Goal: Submit feedback/report problem

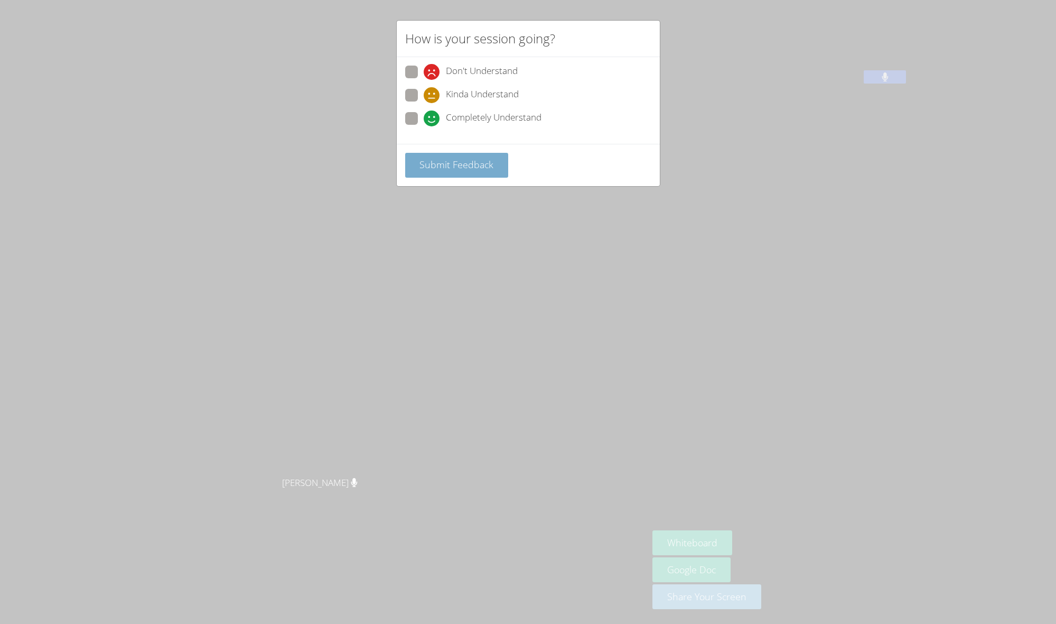
scroll to position [2, 1]
click at [424, 126] on span at bounding box center [424, 126] width 0 height 0
click at [424, 115] on input "Completely Understand" at bounding box center [428, 116] width 9 height 9
radio input "true"
drag, startPoint x: 447, startPoint y: 166, endPoint x: 461, endPoint y: 168, distance: 14.4
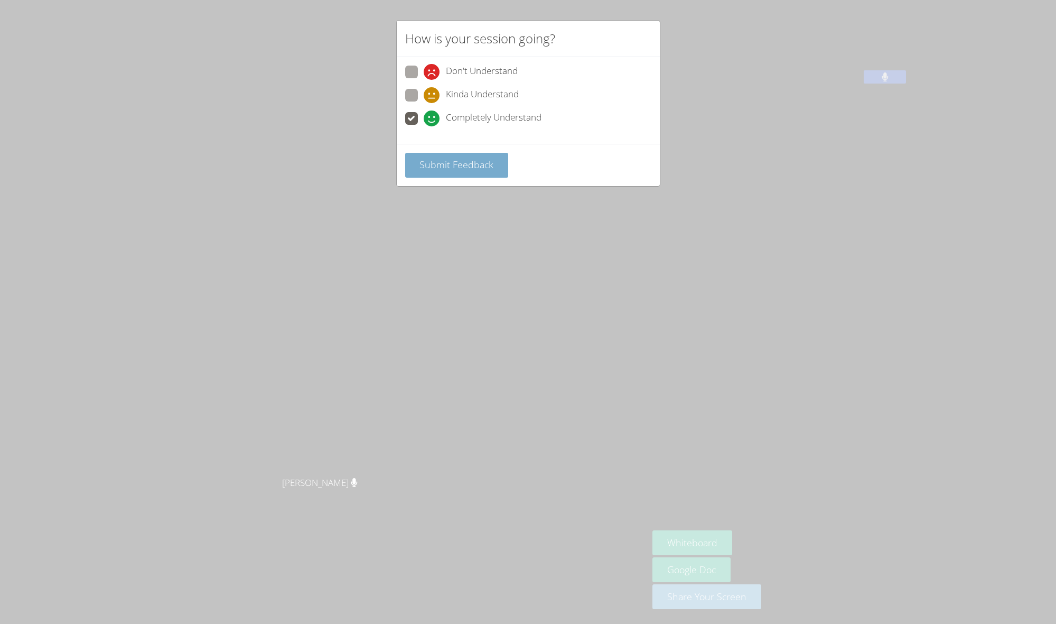
click at [447, 167] on span "Submit Feedback" at bounding box center [457, 164] width 74 height 13
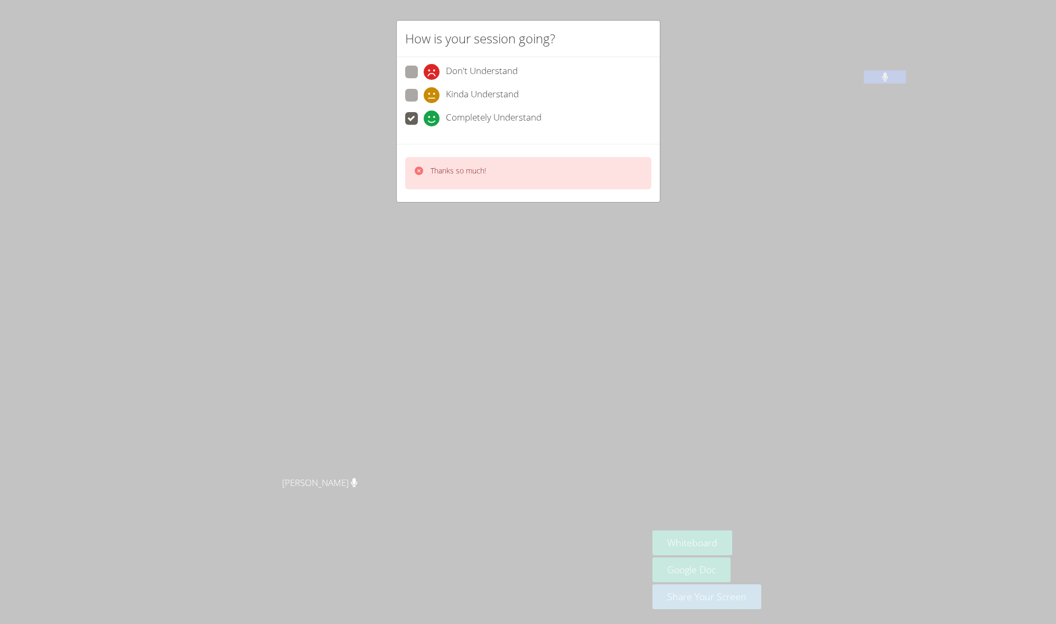
click at [805, 163] on div "How is your session going? Don't Understand Kinda Understand Completely Underst…" at bounding box center [528, 312] width 1056 height 624
click at [420, 168] on icon at bounding box center [419, 170] width 8 height 8
click at [947, 169] on div "How is your session going? Don't Understand Kinda Understand Completely Underst…" at bounding box center [528, 312] width 1056 height 624
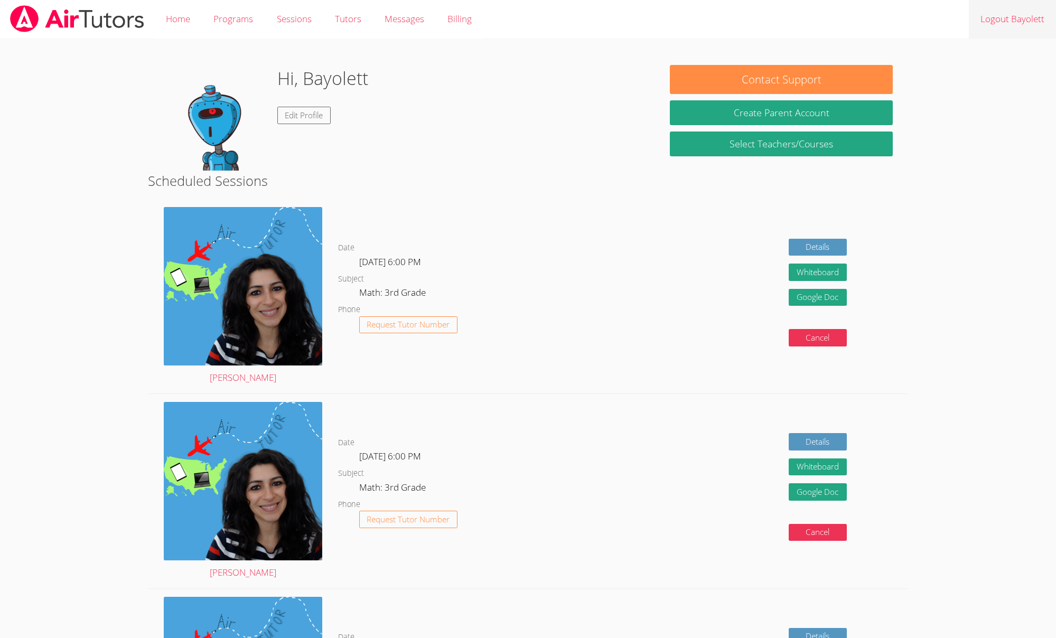
click at [1025, 17] on link "Logout Bayolett" at bounding box center [1012, 19] width 87 height 39
